Goal: Download file/media: Obtain a digital file from the website

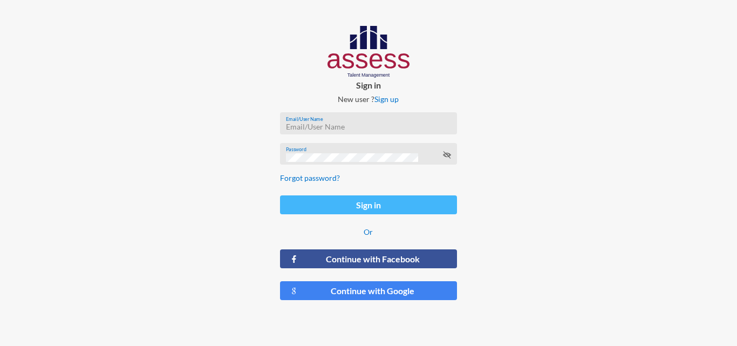
type input "HAH – Talent Map"
click at [372, 206] on button "Sign in" at bounding box center [368, 204] width 176 height 19
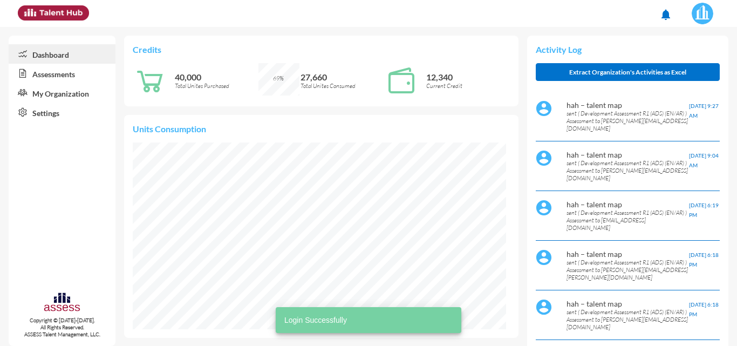
scroll to position [187, 373]
click at [47, 79] on link "Assessments" at bounding box center [62, 73] width 107 height 19
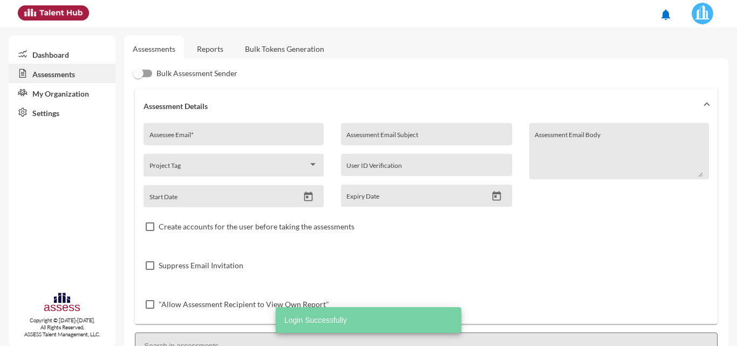
click at [231, 51] on link "Reports" at bounding box center [210, 49] width 44 height 26
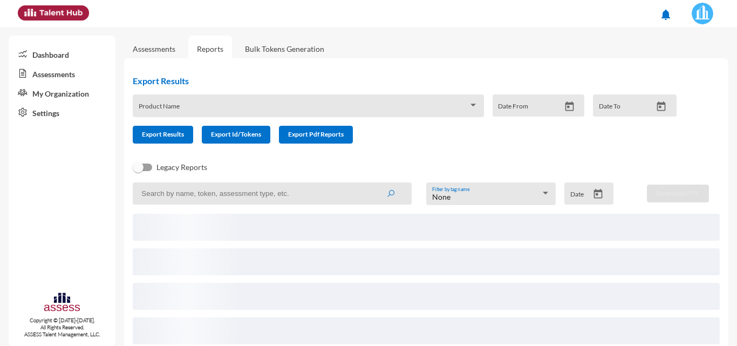
click at [251, 196] on input at bounding box center [272, 193] width 279 height 22
paste input "[EMAIL_ADDRESS][DOMAIN_NAME]"
type input "[EMAIL_ADDRESS][DOMAIN_NAME]"
click at [373, 183] on button "submit" at bounding box center [390, 192] width 35 height 19
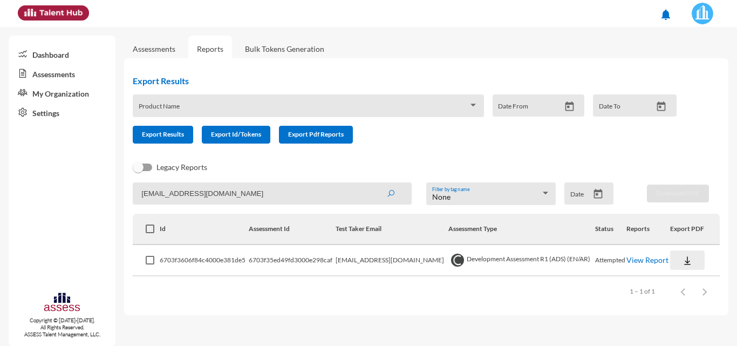
click at [685, 262] on img at bounding box center [687, 260] width 11 height 11
click at [687, 181] on button "OCM / EN" at bounding box center [702, 178] width 69 height 20
